Goal: Obtain resource: Obtain resource

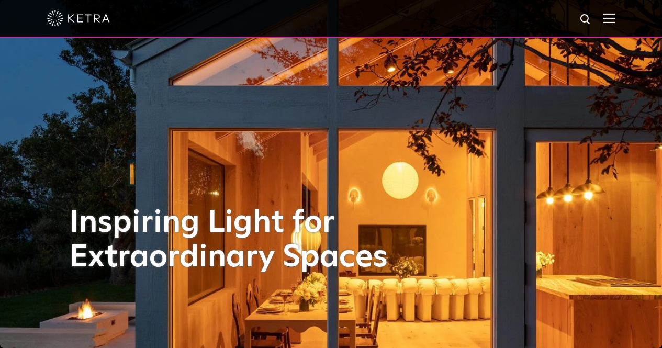
click at [611, 18] on div at bounding box center [331, 18] width 568 height 37
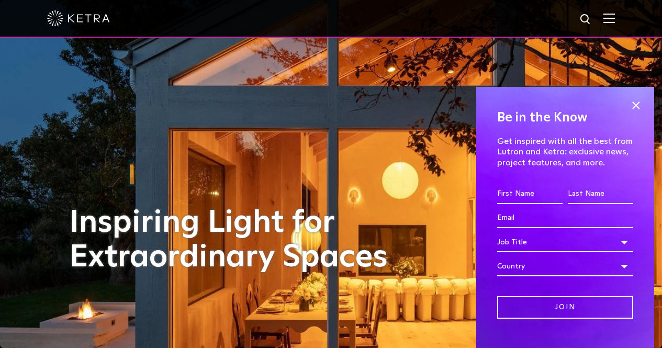
click at [615, 24] on div at bounding box center [331, 18] width 568 height 37
click at [615, 17] on img at bounding box center [609, 18] width 12 height 10
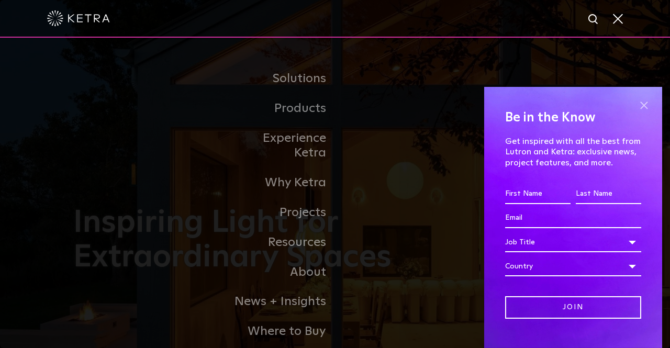
click at [636, 105] on span at bounding box center [644, 105] width 16 height 16
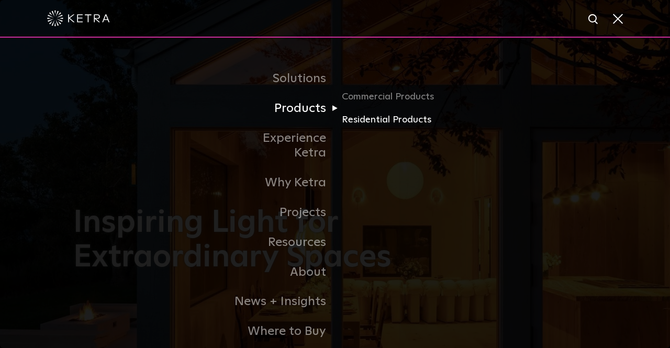
click at [358, 115] on link "Residential Products" at bounding box center [392, 119] width 100 height 15
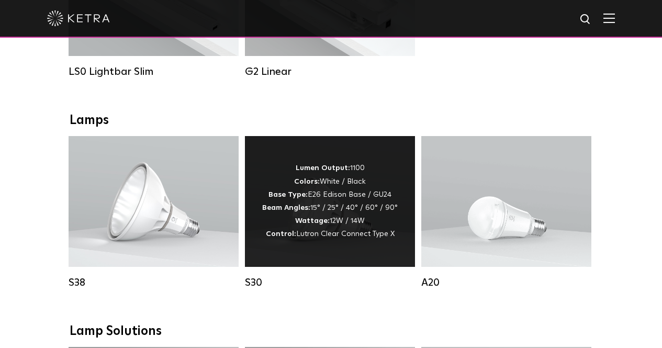
scroll to position [628, 0]
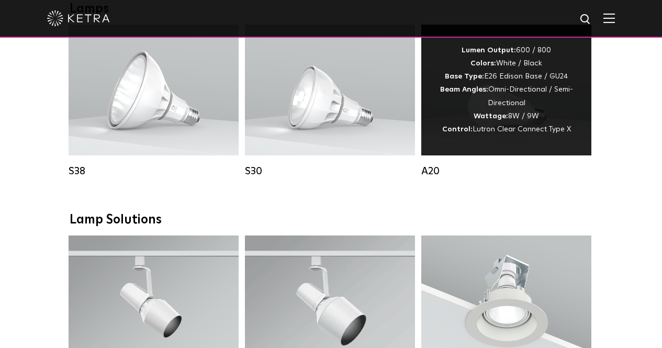
click at [470, 133] on strong "Control:" at bounding box center [457, 129] width 30 height 7
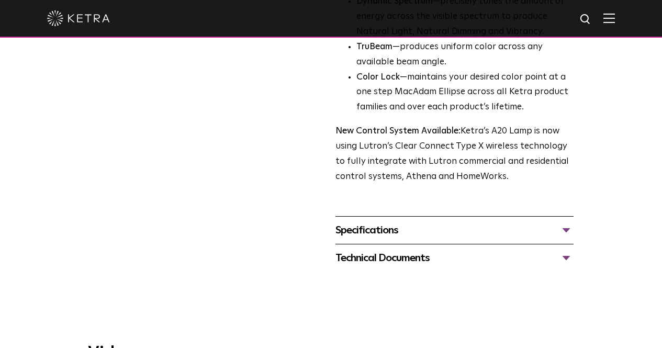
scroll to position [366, 0]
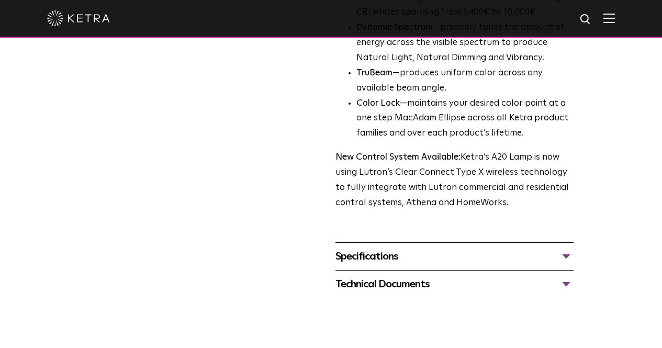
click at [393, 276] on div "Technical Documents" at bounding box center [454, 284] width 238 height 17
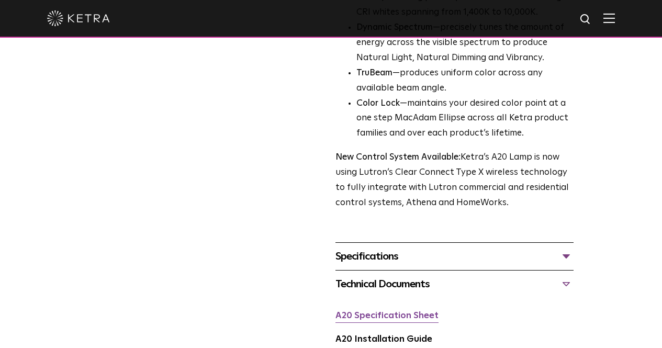
click at [403, 311] on link "A20 Specification Sheet" at bounding box center [386, 315] width 103 height 9
